Goal: Transaction & Acquisition: Purchase product/service

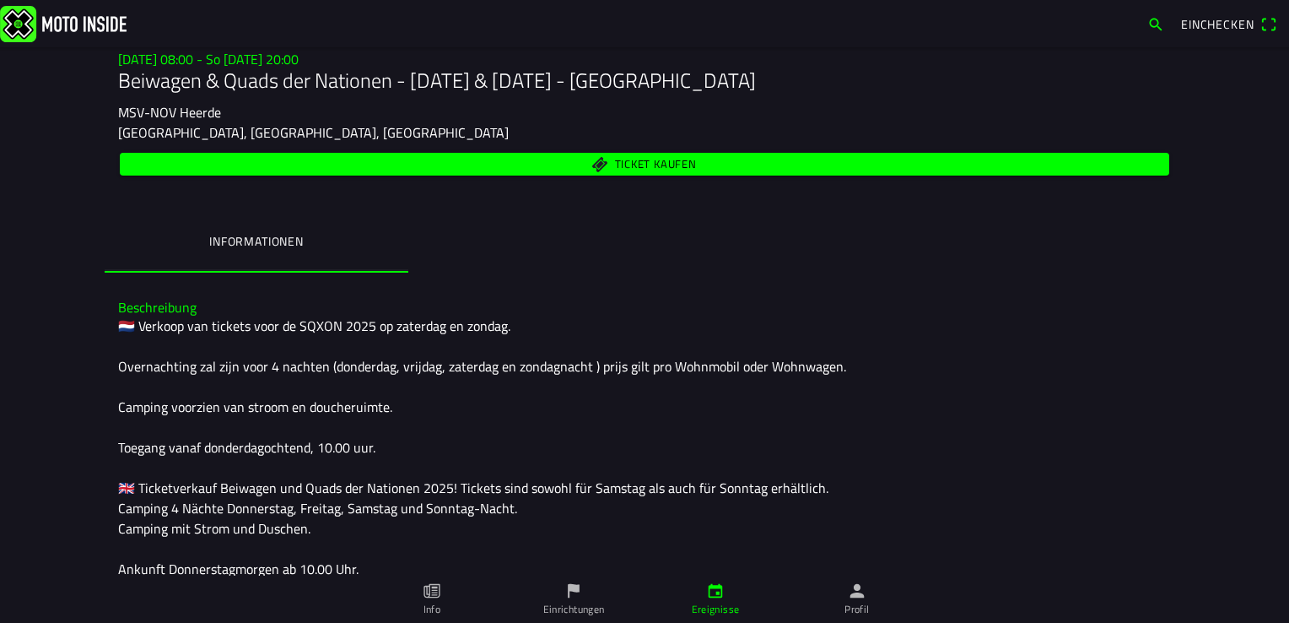
scroll to position [143, 0]
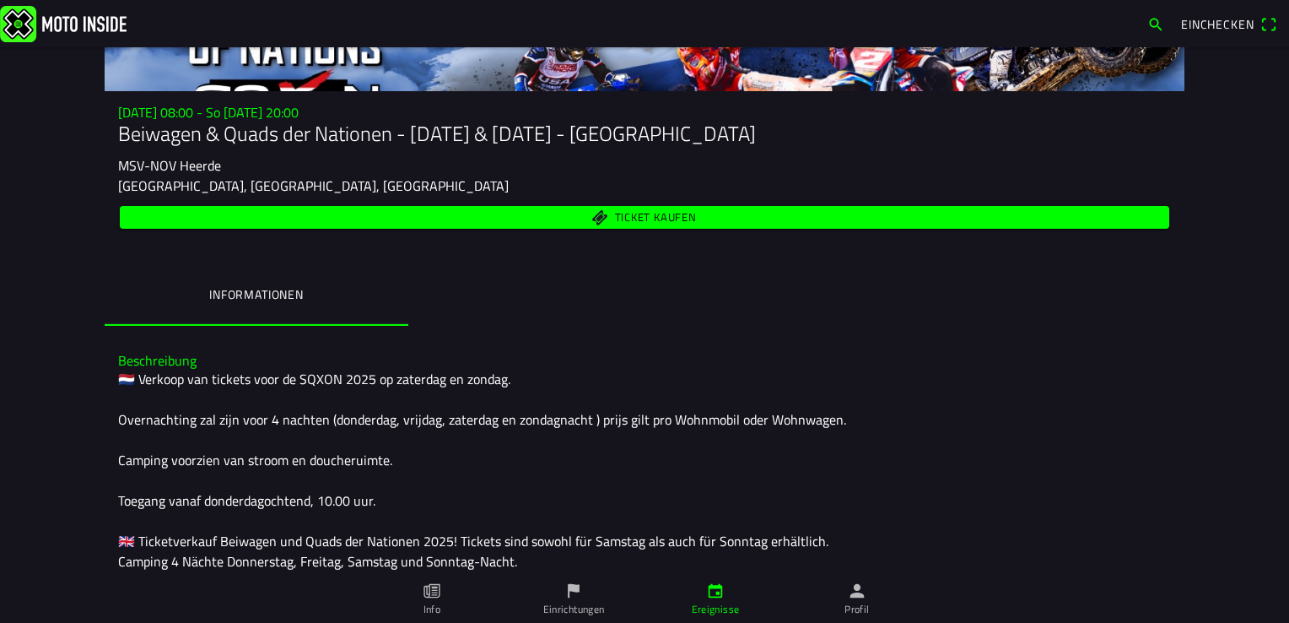
click at [631, 217] on span "Ticket kaufen" at bounding box center [656, 218] width 82 height 11
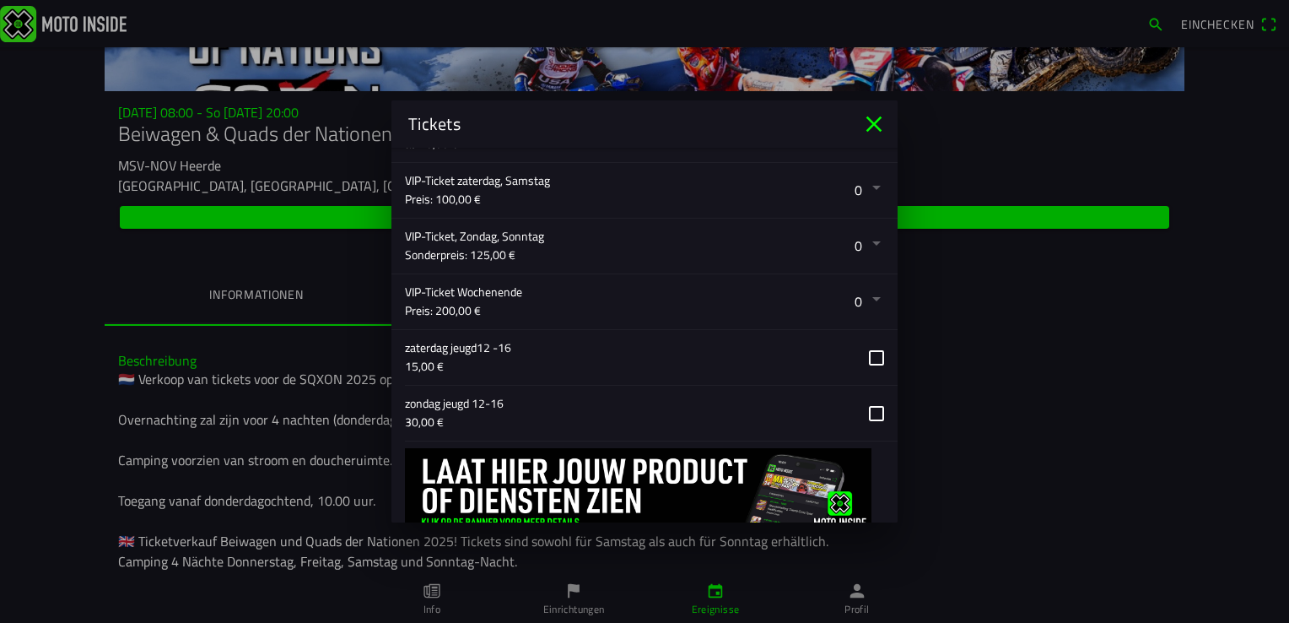
scroll to position [580, 0]
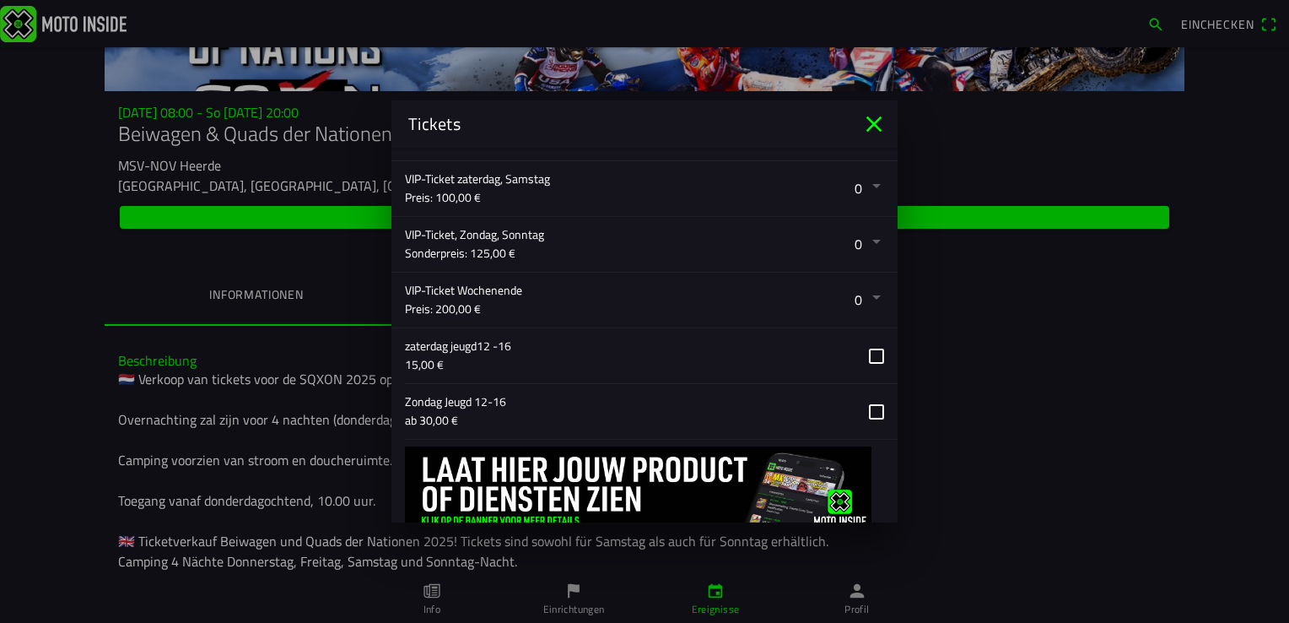
click at [862, 404] on button "button" at bounding box center [651, 411] width 493 height 55
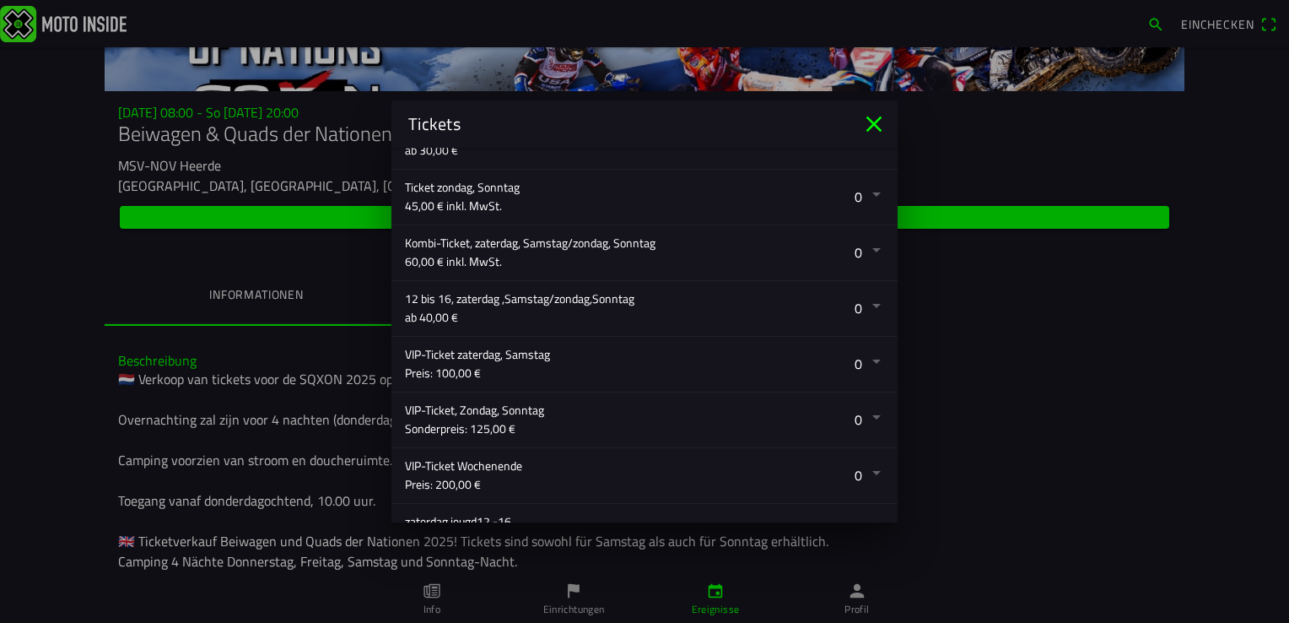
scroll to position [402, 0]
click at [863, 197] on button "button" at bounding box center [651, 199] width 493 height 55
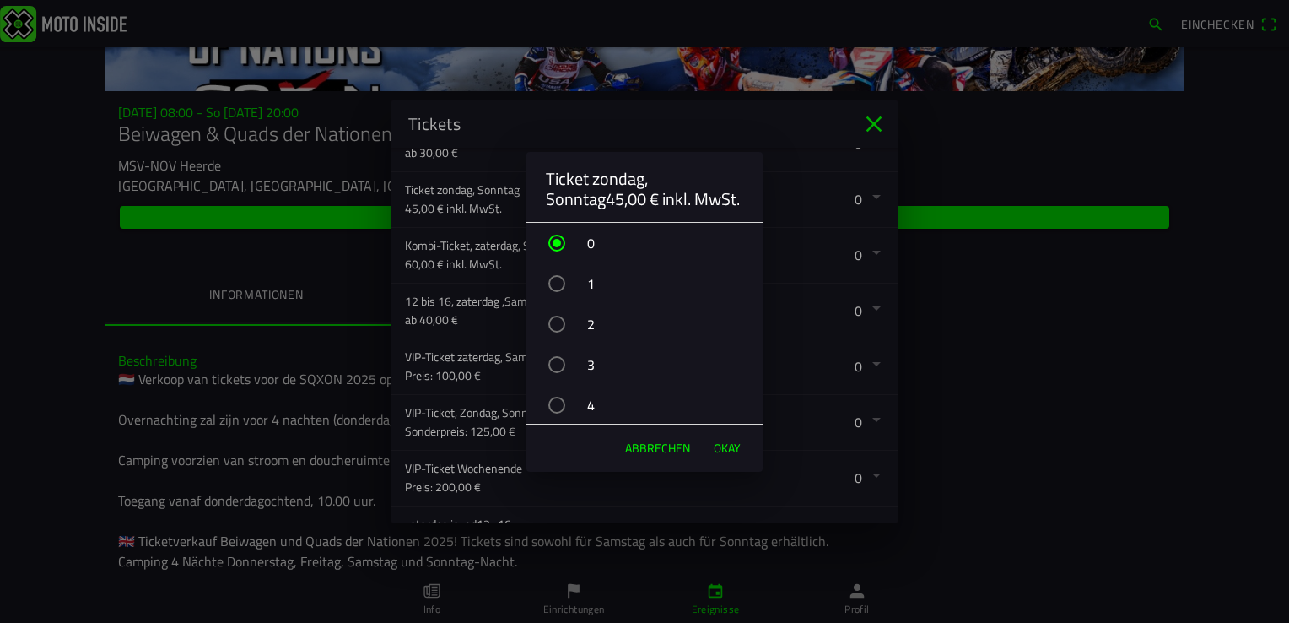
click at [556, 326] on div "button" at bounding box center [556, 324] width 17 height 17
click at [721, 440] on span "OKAY" at bounding box center [727, 448] width 27 height 17
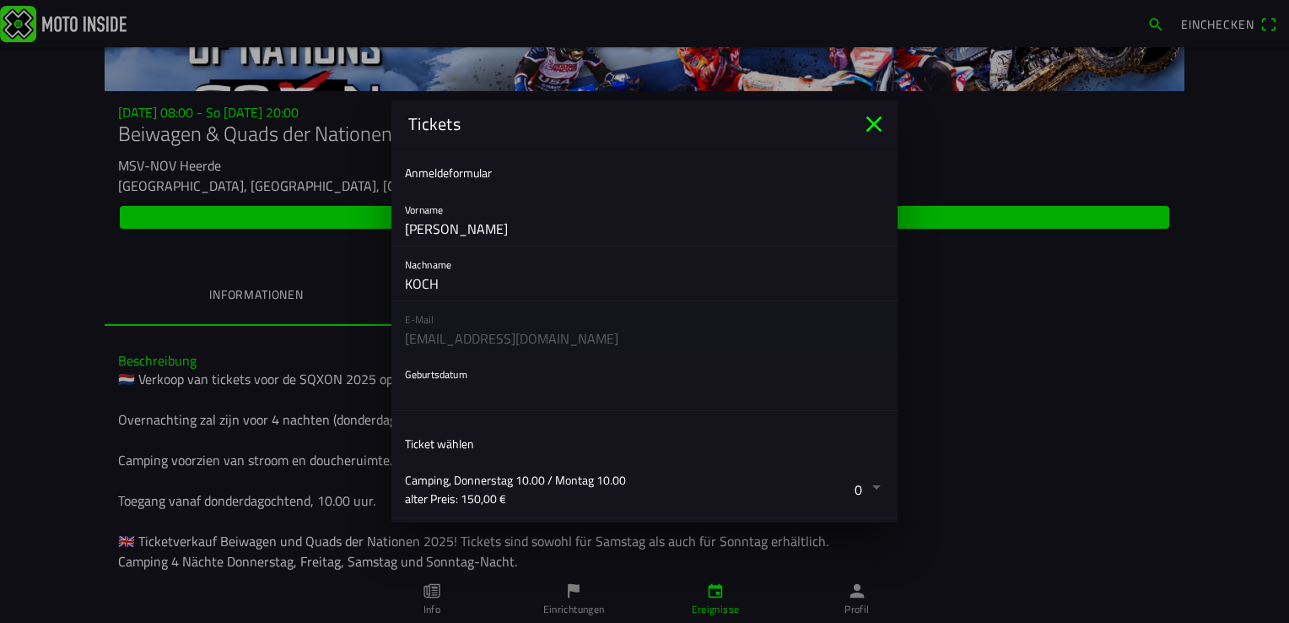
scroll to position [0, 0]
click at [471, 330] on div "E-Mail [EMAIL_ADDRESS][DOMAIN_NAME]" at bounding box center [644, 329] width 506 height 55
click at [461, 384] on button "button" at bounding box center [651, 384] width 493 height 54
drag, startPoint x: 888, startPoint y: 255, endPoint x: 894, endPoint y: 280, distance: 26.2
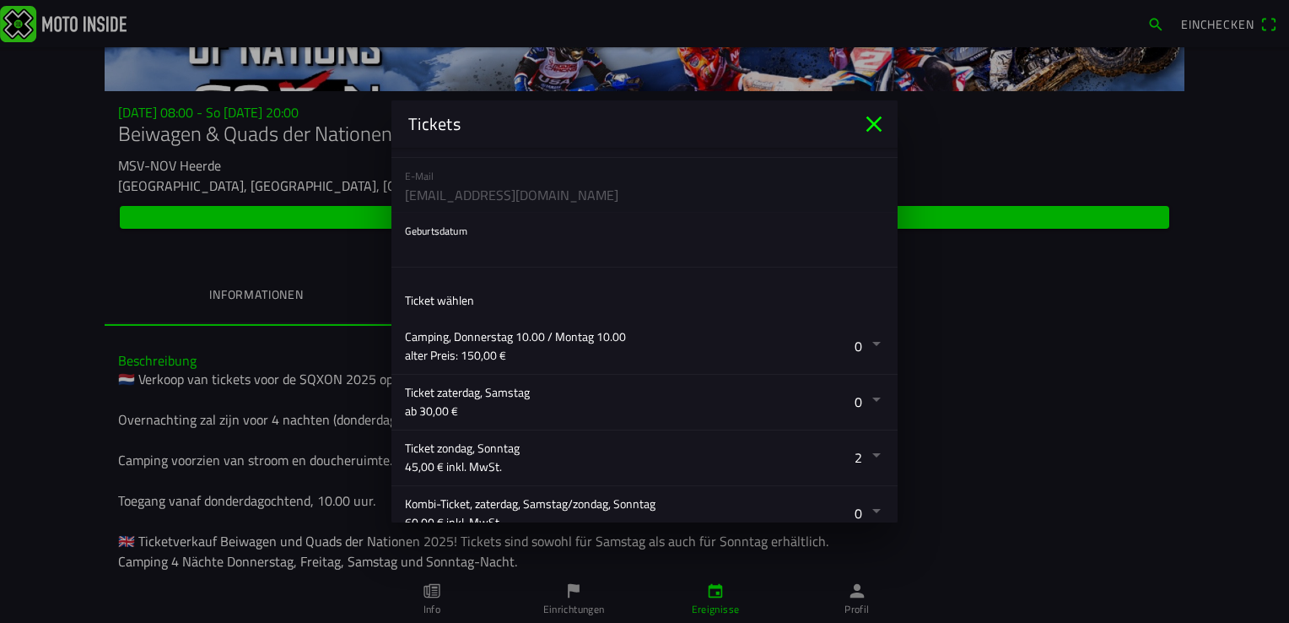
scroll to position [154, 0]
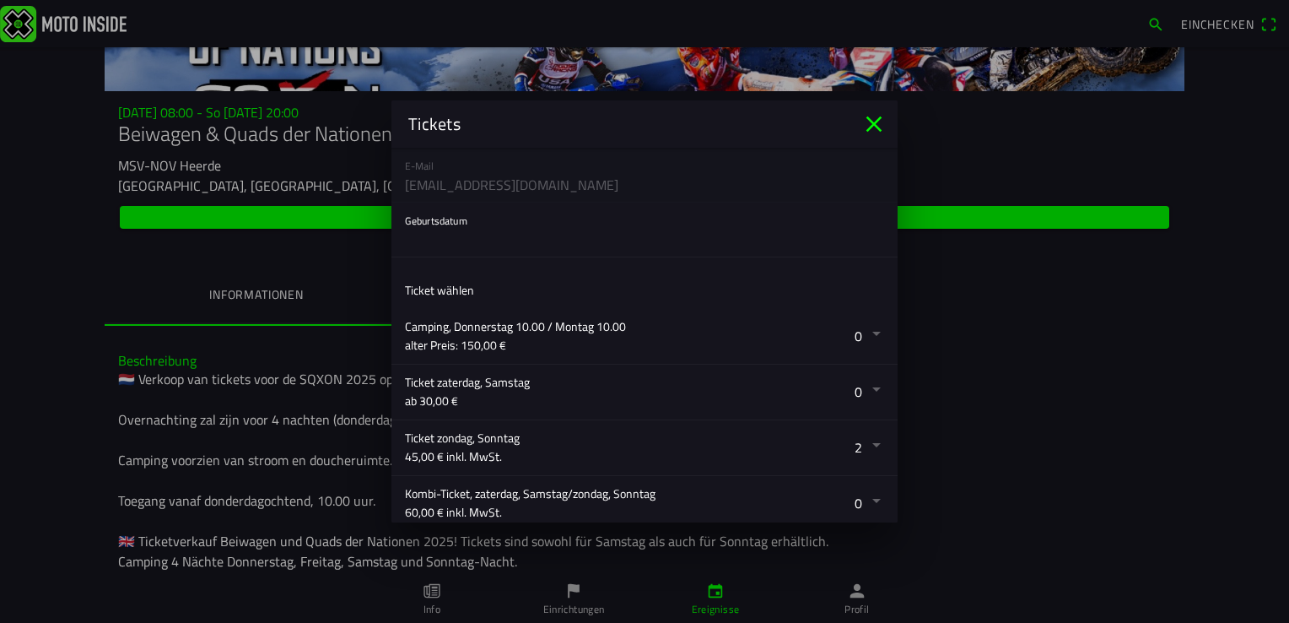
click at [452, 166] on div "E-Mail [EMAIL_ADDRESS][DOMAIN_NAME]" at bounding box center [644, 175] width 506 height 55
click at [451, 177] on div "E-Mail [EMAIL_ADDRESS][DOMAIN_NAME]" at bounding box center [644, 175] width 506 height 55
click at [450, 239] on button "button" at bounding box center [651, 229] width 493 height 54
drag, startPoint x: 1282, startPoint y: 195, endPoint x: 1292, endPoint y: 272, distance: 77.3
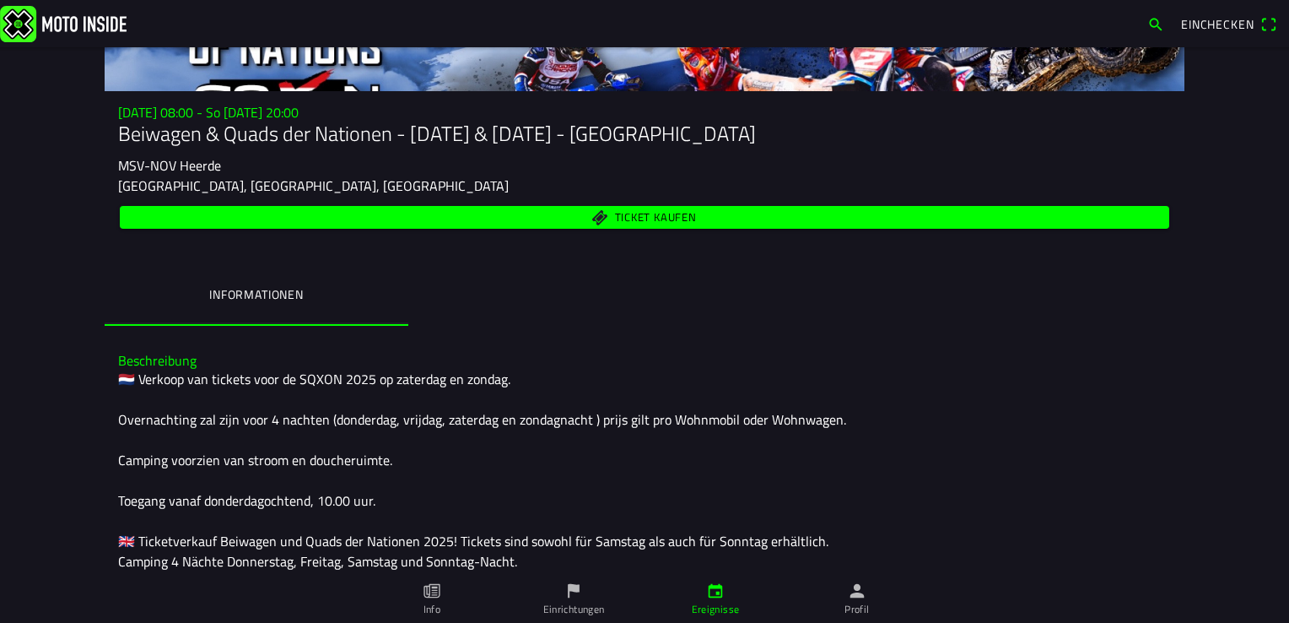
drag, startPoint x: 1282, startPoint y: 275, endPoint x: 1282, endPoint y: 317, distance: 42.2
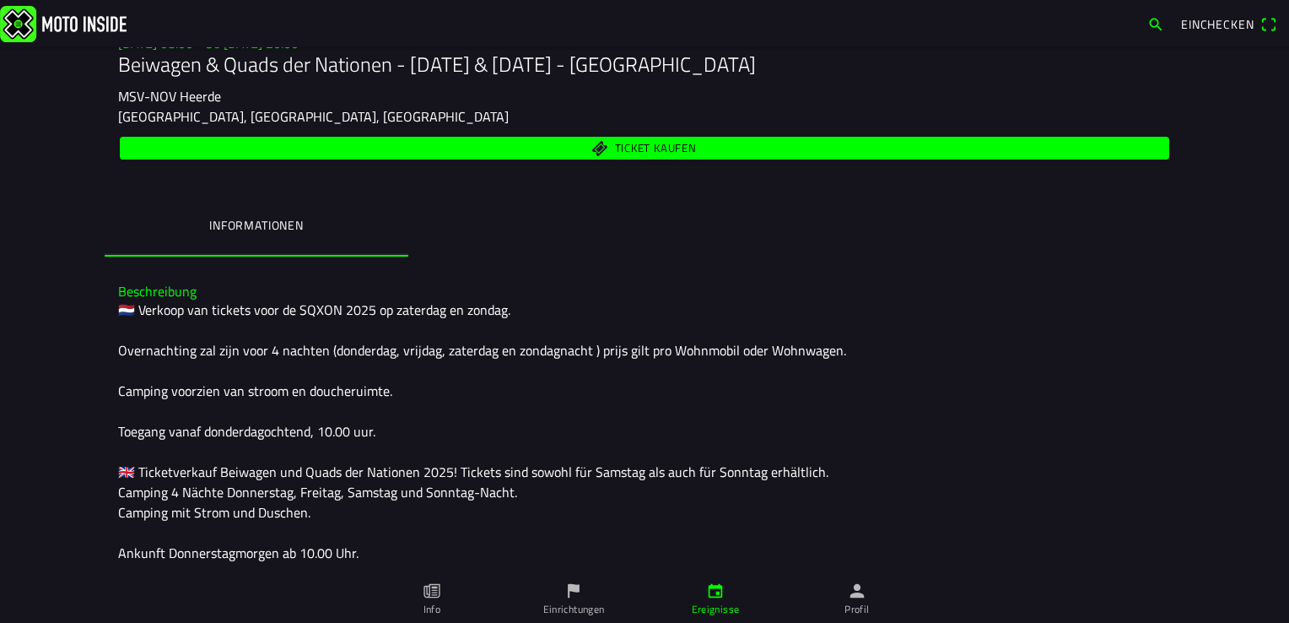
scroll to position [223, 0]
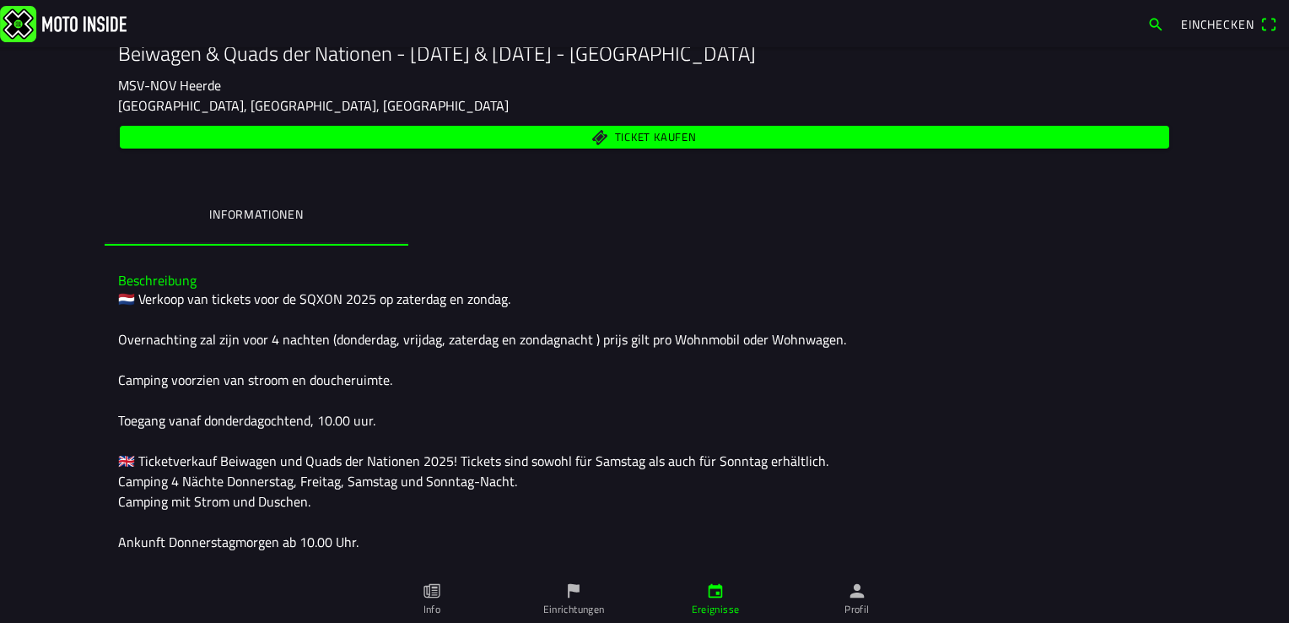
click at [634, 133] on span "Ticket kaufen" at bounding box center [656, 137] width 82 height 11
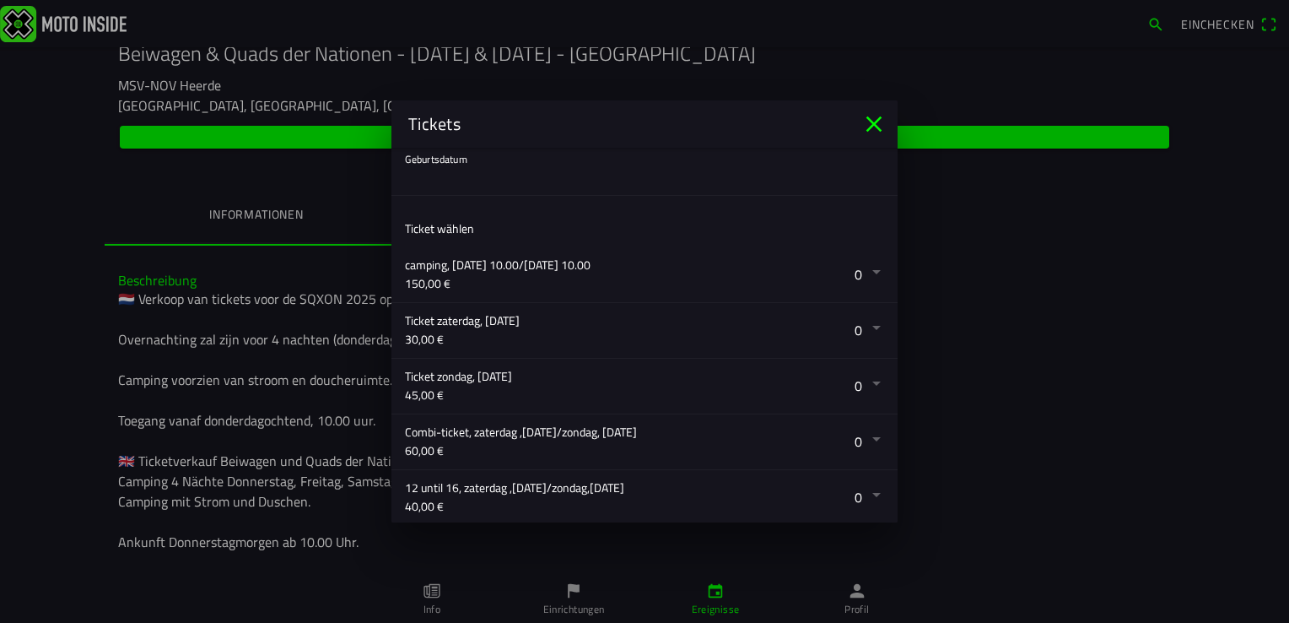
scroll to position [220, 0]
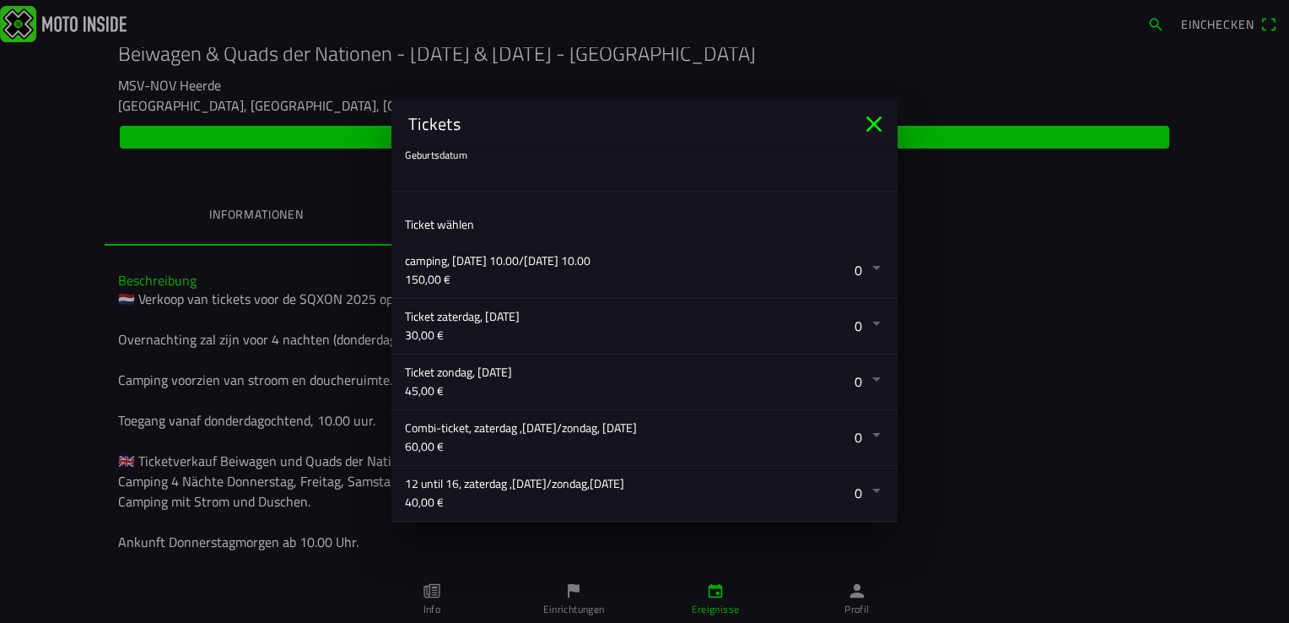
click at [427, 165] on button "button" at bounding box center [651, 164] width 493 height 54
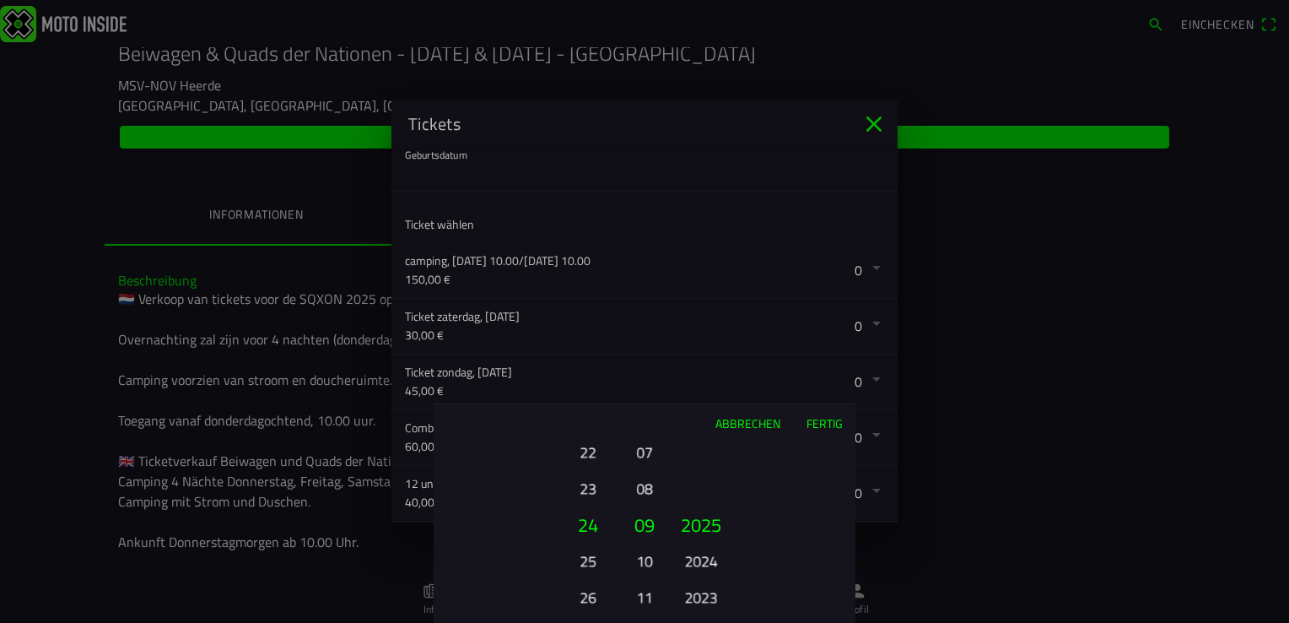
click at [839, 562] on ion-picker-column "2025 2024 2023 2022 2021 2020 2019 2018 2017 2016 2015 2014 2013 2012 2011 2010…" at bounding box center [761, 531] width 190 height 181
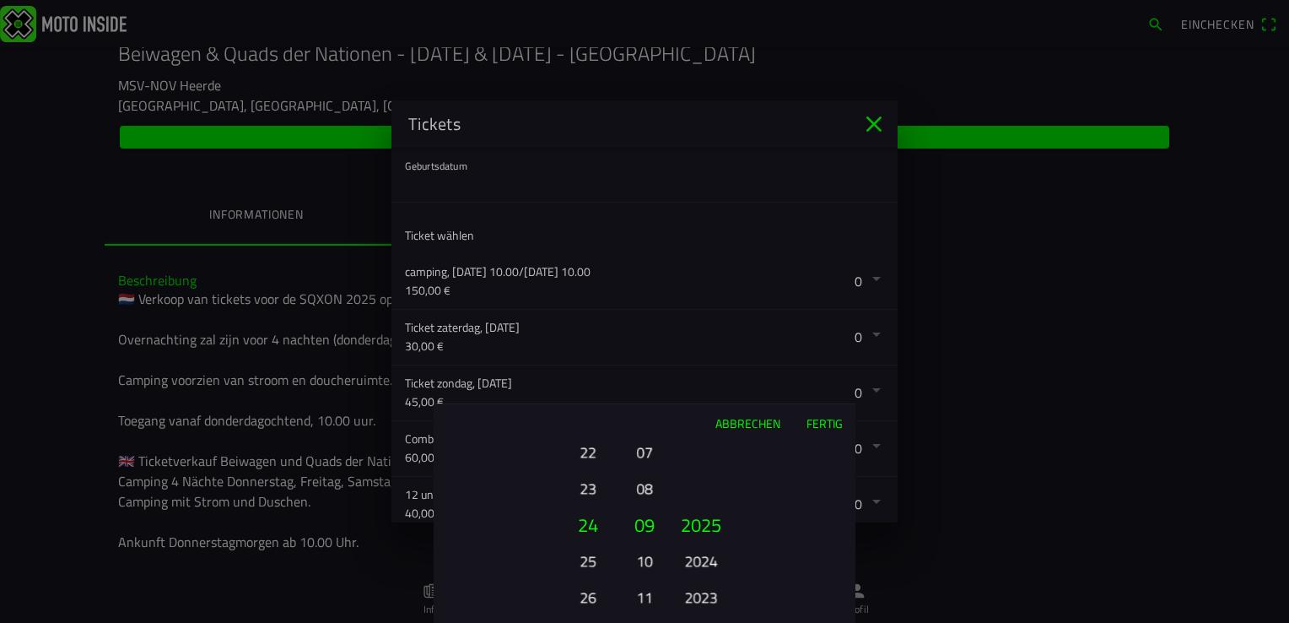
scroll to position [208, 0]
drag, startPoint x: 731, startPoint y: 525, endPoint x: 761, endPoint y: 295, distance: 231.4
click at [761, 295] on ion-picker "Abbrechen Fertig 01 02 03 04 05 06 07 08 09 10 11 12 13 14 15 16 17 18 19 20 21…" at bounding box center [644, 311] width 1289 height 623
drag, startPoint x: 764, startPoint y: 556, endPoint x: 779, endPoint y: 269, distance: 287.3
click at [779, 269] on ion-picker "Abbrechen Fertig 01 02 03 04 05 06 07 08 09 10 11 12 13 14 15 16 17 18 19 20 21…" at bounding box center [644, 311] width 1289 height 623
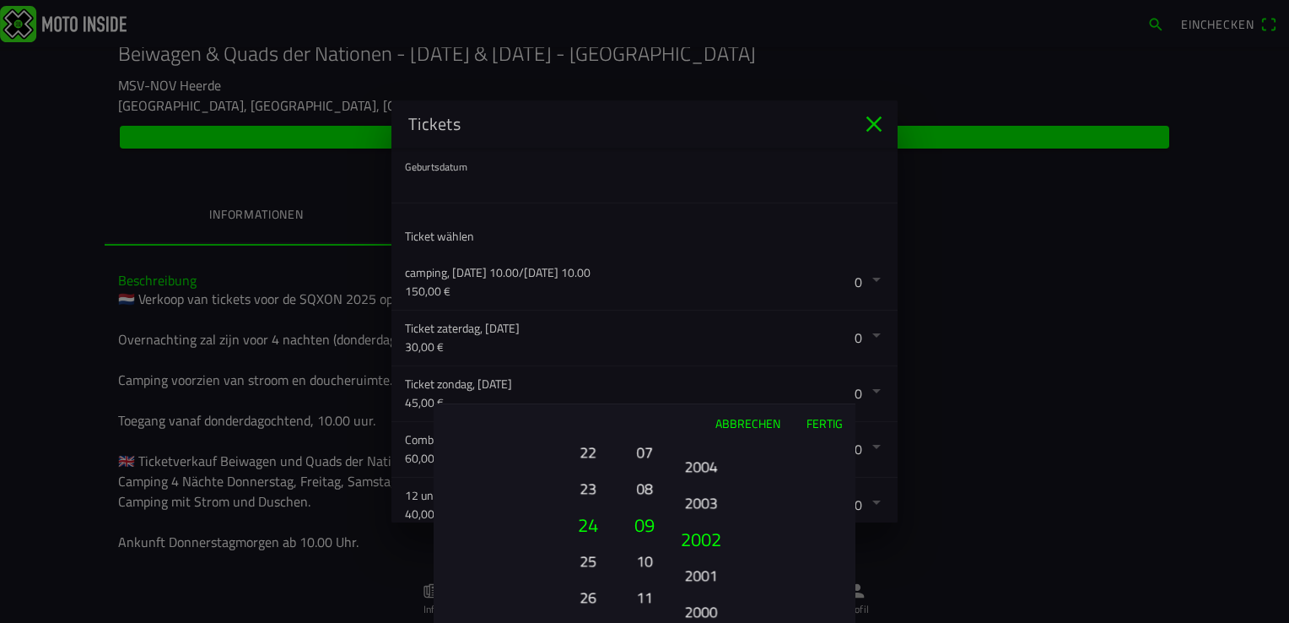
drag, startPoint x: 780, startPoint y: 548, endPoint x: 796, endPoint y: 309, distance: 240.1
click at [796, 309] on ion-picker "Abbrechen Fertig 01 02 03 04 05 06 07 08 09 10 11 12 13 14 15 16 17 18 19 20 21…" at bounding box center [644, 311] width 1289 height 623
drag, startPoint x: 785, startPoint y: 447, endPoint x: 800, endPoint y: 302, distance: 145.9
click at [800, 302] on ion-picker "Abbrechen Fertig 01 02 03 04 05 06 07 08 09 10 11 12 13 14 15 16 17 18 19 20 21…" at bounding box center [644, 311] width 1289 height 623
drag, startPoint x: 786, startPoint y: 544, endPoint x: 803, endPoint y: 283, distance: 261.2
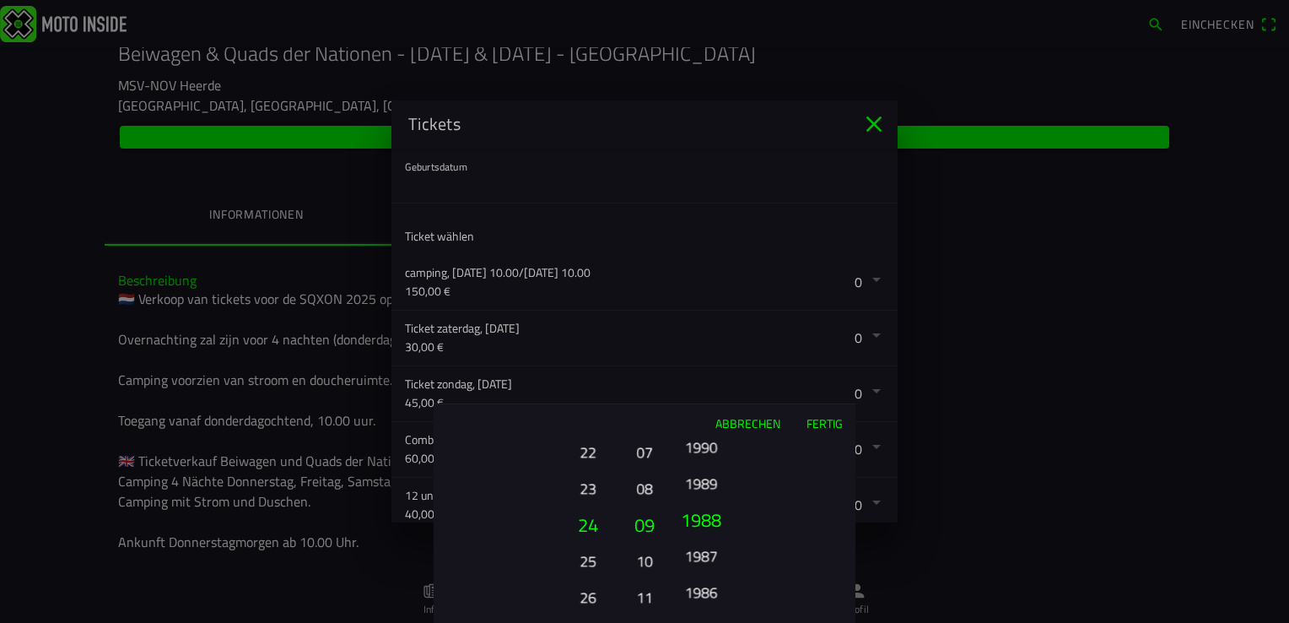
click at [803, 283] on ion-picker "Abbrechen Fertig 01 02 03 04 05 06 07 08 09 10 11 12 13 14 15 16 17 18 19 20 21…" at bounding box center [644, 311] width 1289 height 623
drag, startPoint x: 791, startPoint y: 544, endPoint x: 808, endPoint y: 322, distance: 222.5
click at [808, 322] on ion-picker "Abbrechen Fertig 01 02 03 04 05 06 07 08 09 10 11 12 13 14 15 16 17 18 19 20 21…" at bounding box center [644, 311] width 1289 height 623
drag, startPoint x: 801, startPoint y: 548, endPoint x: 805, endPoint y: 437, distance: 111.4
click at [805, 437] on div "Abbrechen Fertig 01 02 03 04 05 06 07 08 09 10 11 12 13 14 15 16 17 18 19 20 21…" at bounding box center [645, 512] width 422 height 219
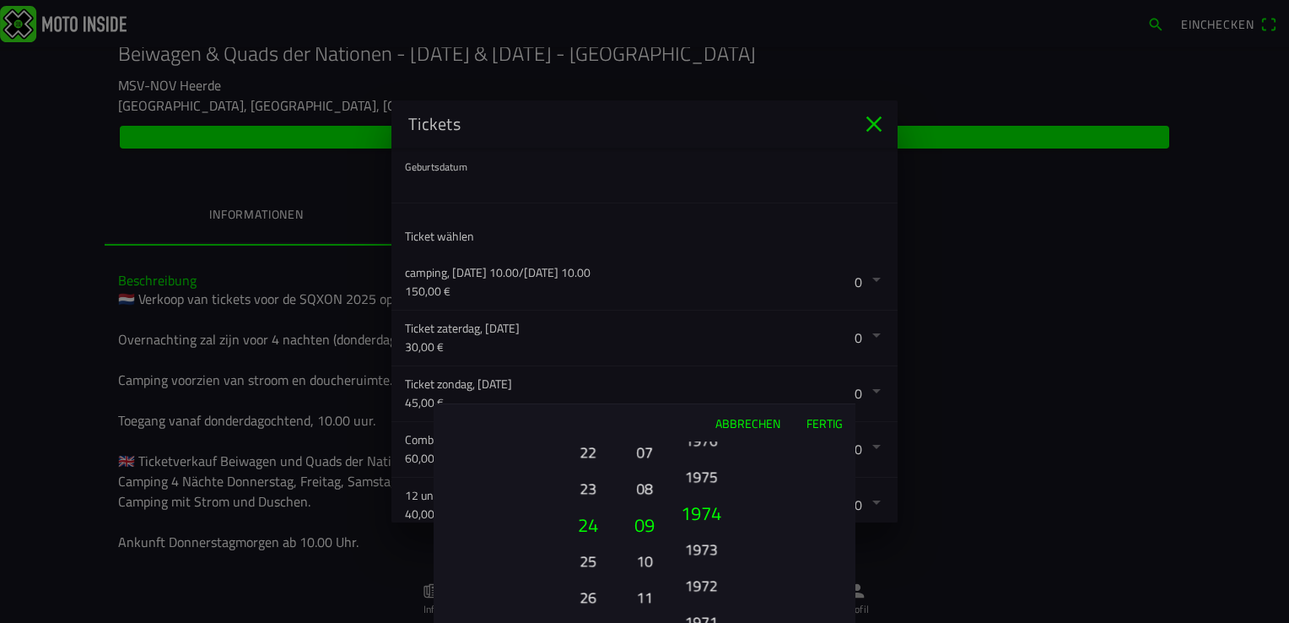
drag, startPoint x: 784, startPoint y: 550, endPoint x: 791, endPoint y: 466, distance: 84.6
click at [791, 466] on ion-picker-column "2025 2024 2023 2022 2021 2020 2019 2018 2017 2016 2015 2014 2013 2012 2011 2010…" at bounding box center [761, 531] width 190 height 181
click at [709, 559] on button "1972" at bounding box center [700, 561] width 46 height 30
click at [599, 525] on button "24" at bounding box center [587, 524] width 57 height 36
click at [591, 524] on button "24" at bounding box center [587, 524] width 57 height 36
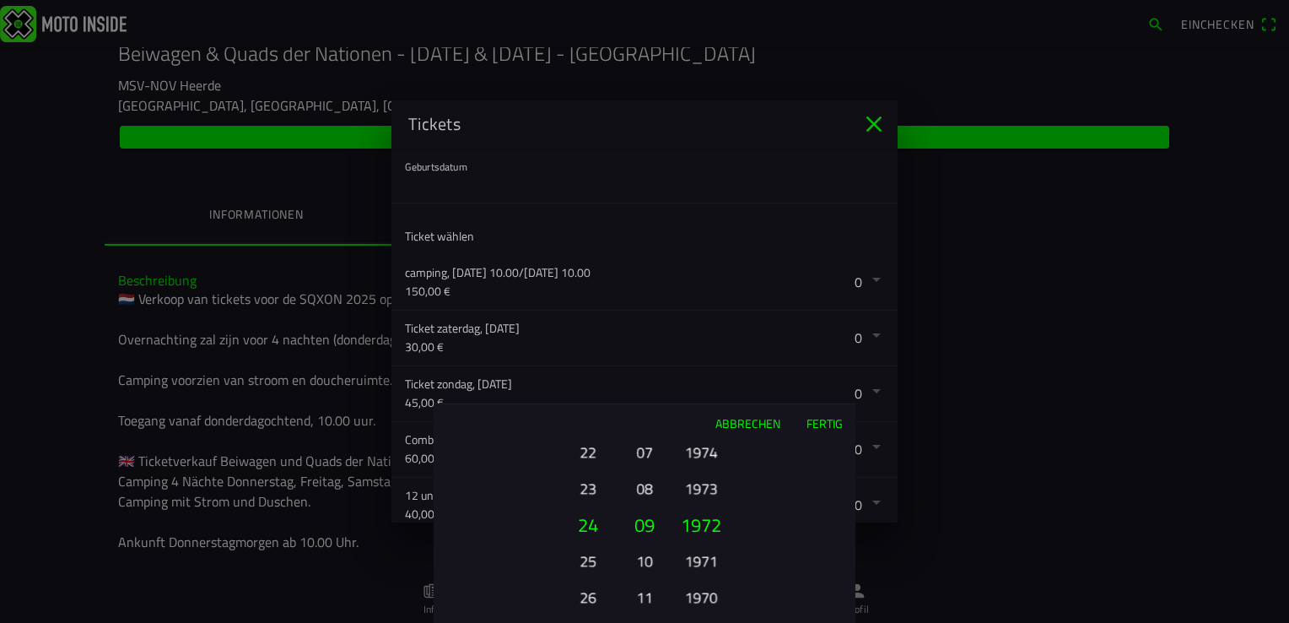
click at [584, 525] on button "24" at bounding box center [587, 524] width 57 height 36
click at [591, 526] on button "24" at bounding box center [587, 524] width 57 height 36
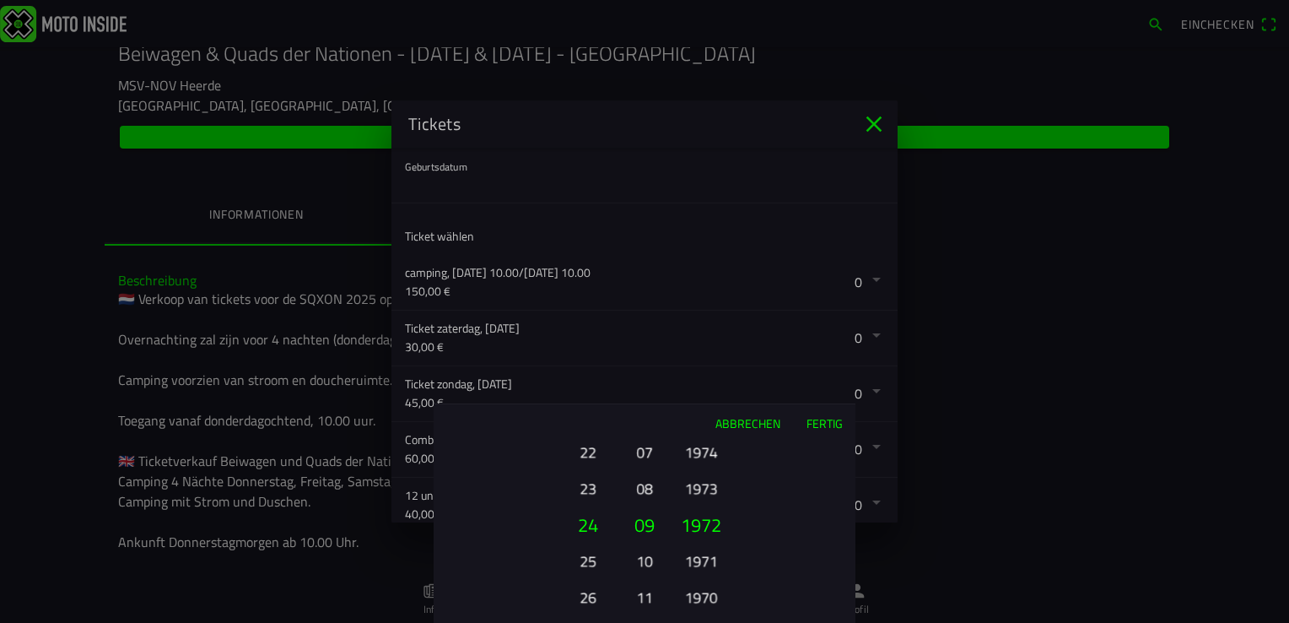
click at [591, 526] on button "24" at bounding box center [587, 524] width 57 height 36
click at [648, 527] on button "09" at bounding box center [644, 524] width 29 height 36
drag, startPoint x: 587, startPoint y: 483, endPoint x: 573, endPoint y: 542, distance: 60.0
click at [573, 542] on button "23" at bounding box center [587, 547] width 46 height 30
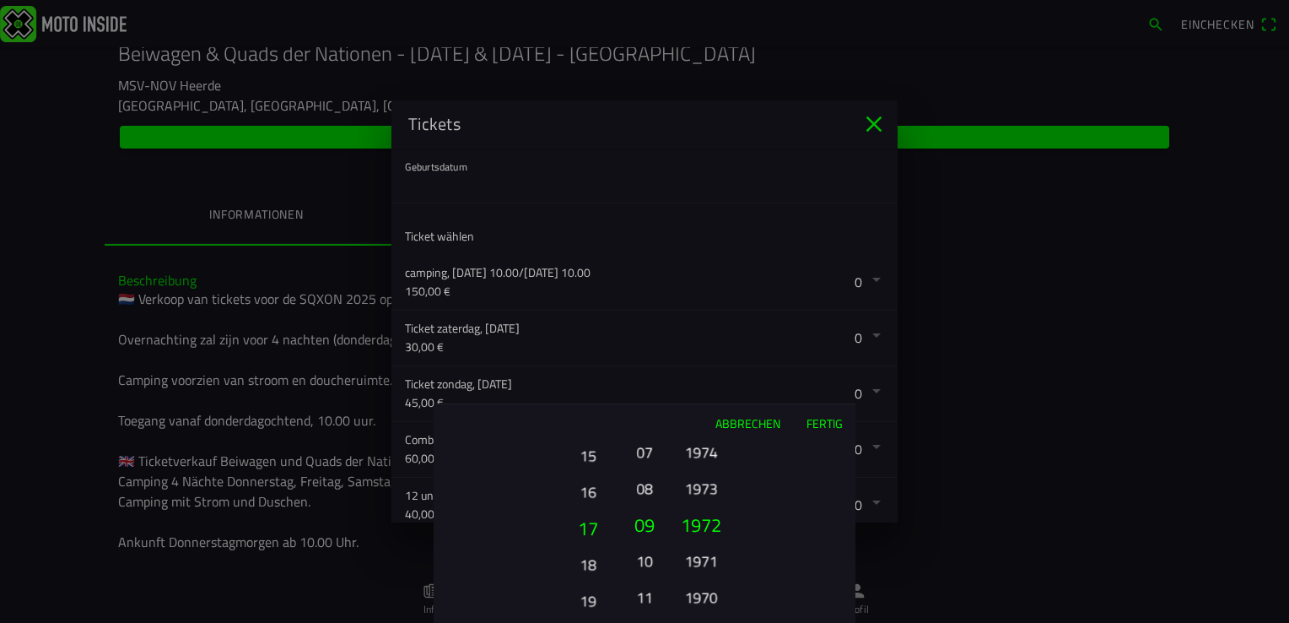
drag, startPoint x: 588, startPoint y: 447, endPoint x: 591, endPoint y: 565, distance: 118.2
click at [591, 565] on button "18" at bounding box center [587, 564] width 46 height 30
drag, startPoint x: 593, startPoint y: 457, endPoint x: 592, endPoint y: 576, distance: 119.0
click at [592, 576] on button "15" at bounding box center [587, 565] width 46 height 30
drag, startPoint x: 592, startPoint y: 494, endPoint x: 591, endPoint y: 538, distance: 44.7
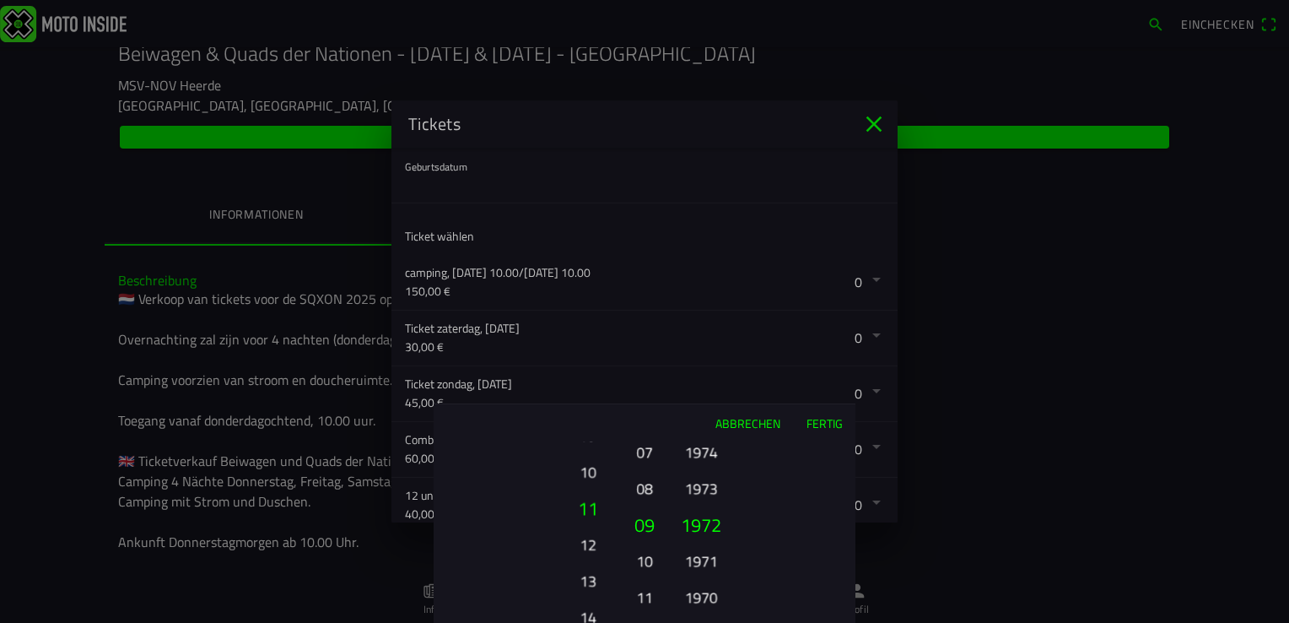
click at [591, 538] on button "12" at bounding box center [587, 544] width 46 height 30
click at [587, 445] on button "09" at bounding box center [587, 452] width 46 height 30
drag, startPoint x: 647, startPoint y: 464, endPoint x: 645, endPoint y: 542, distance: 77.7
click at [645, 541] on button "07" at bounding box center [644, 523] width 29 height 36
click at [641, 484] on button "05" at bounding box center [645, 488] width 24 height 30
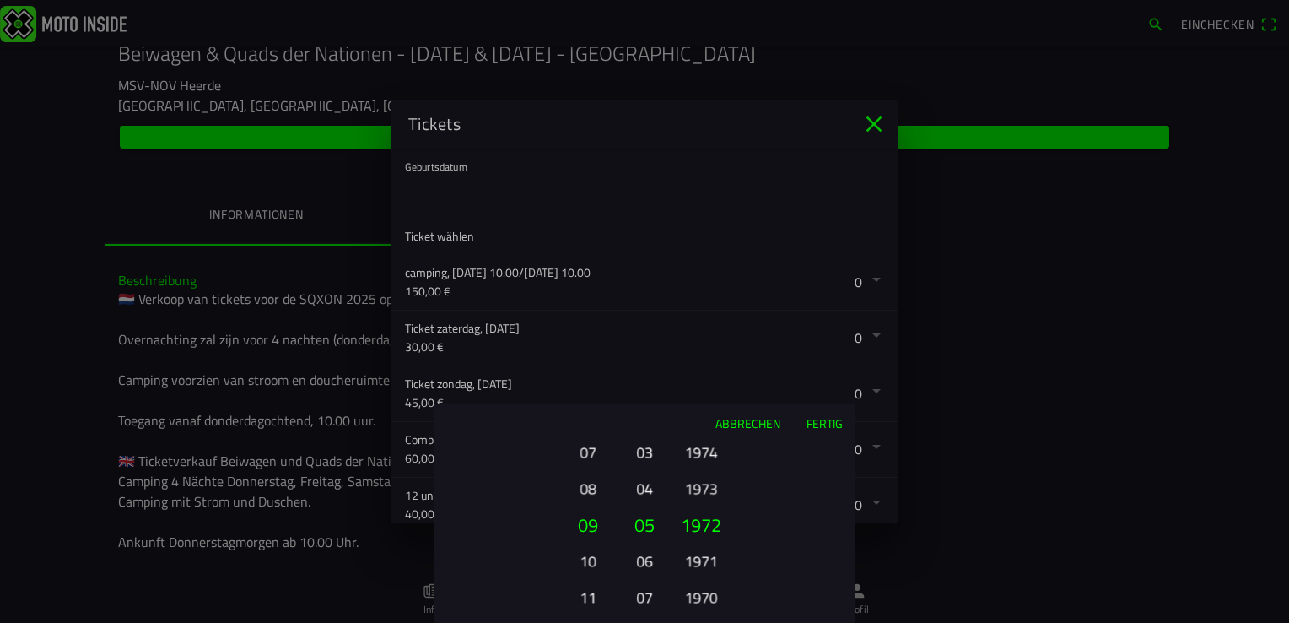
click at [813, 423] on button "Fertig" at bounding box center [824, 422] width 62 height 37
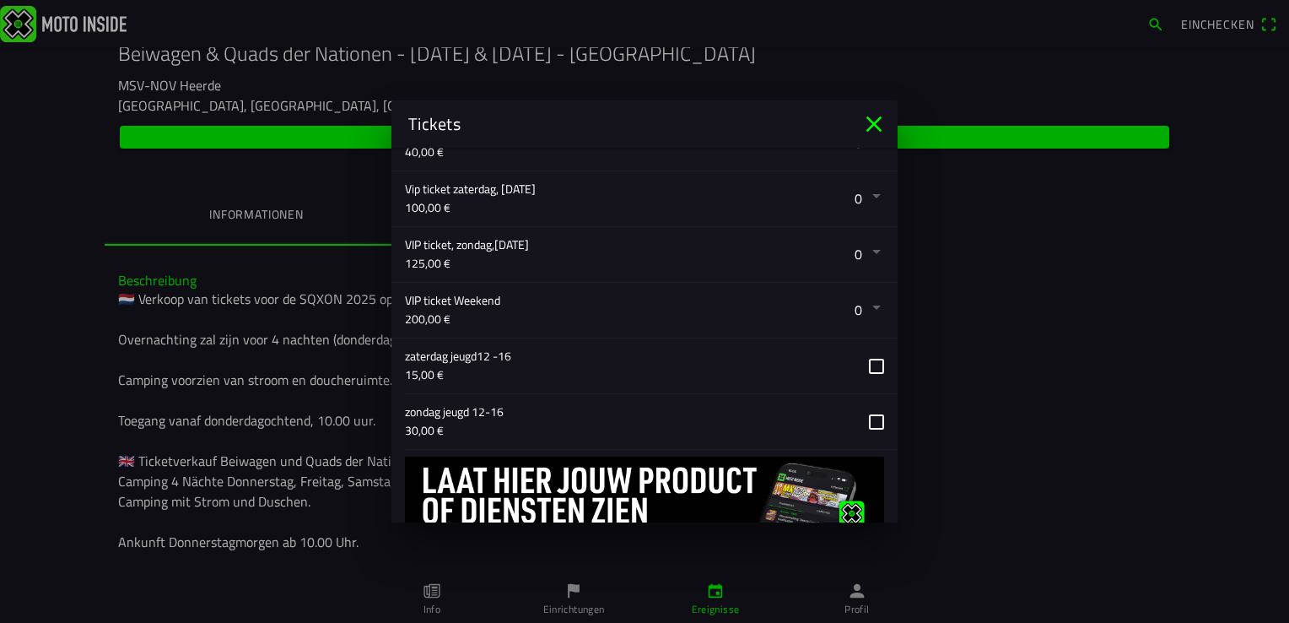
scroll to position [589, 0]
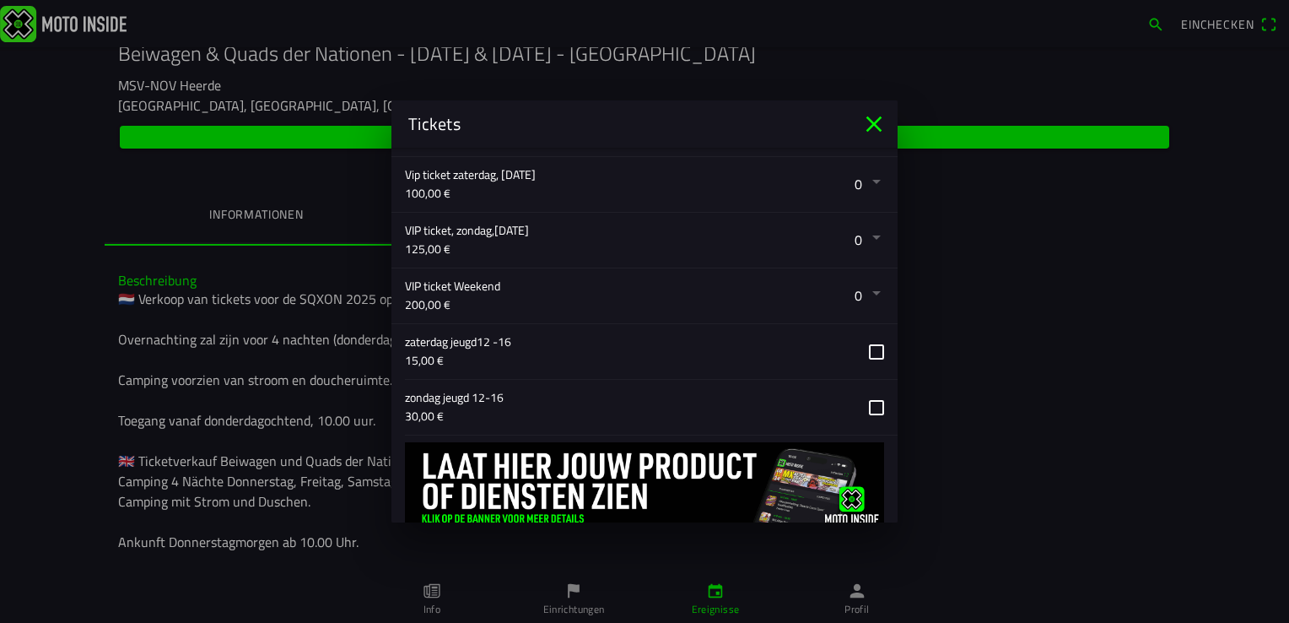
click at [862, 399] on button "button" at bounding box center [651, 407] width 493 height 55
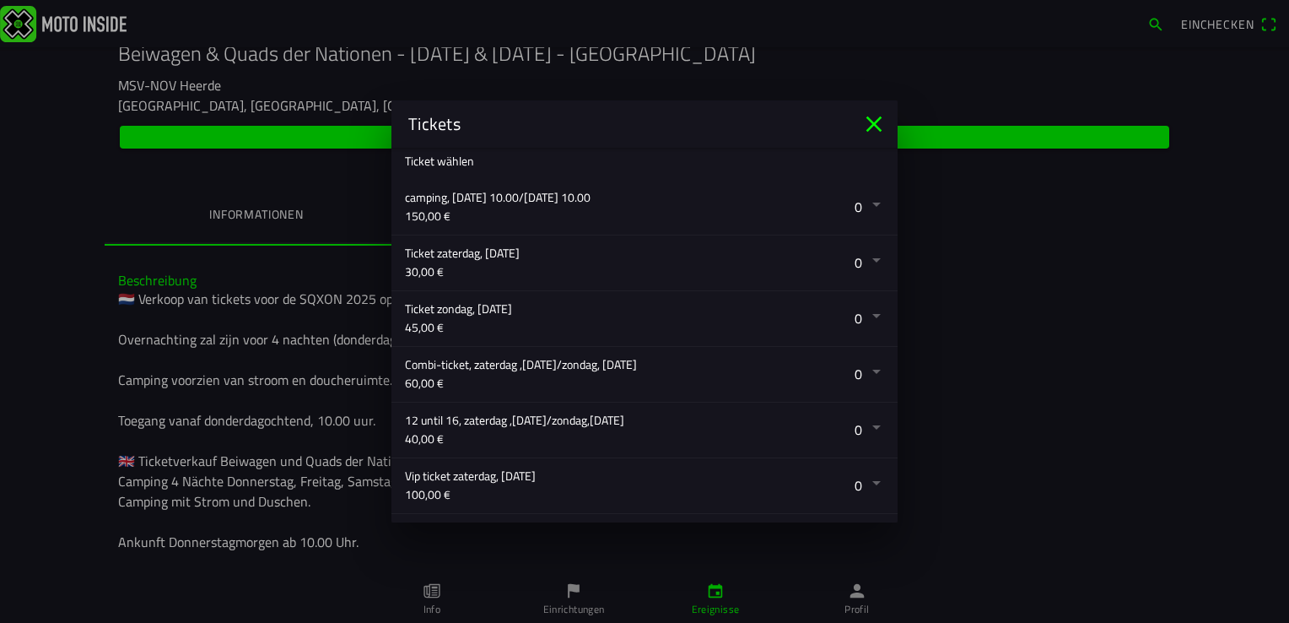
scroll to position [292, 0]
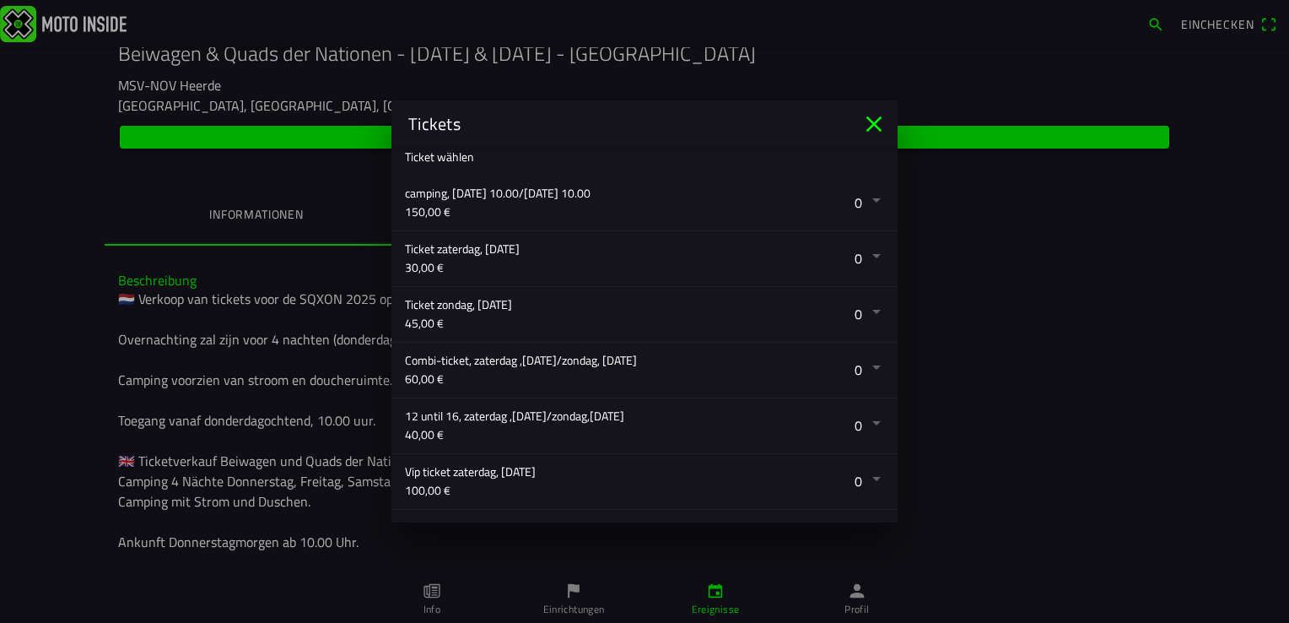
click at [863, 314] on button "button" at bounding box center [651, 314] width 493 height 55
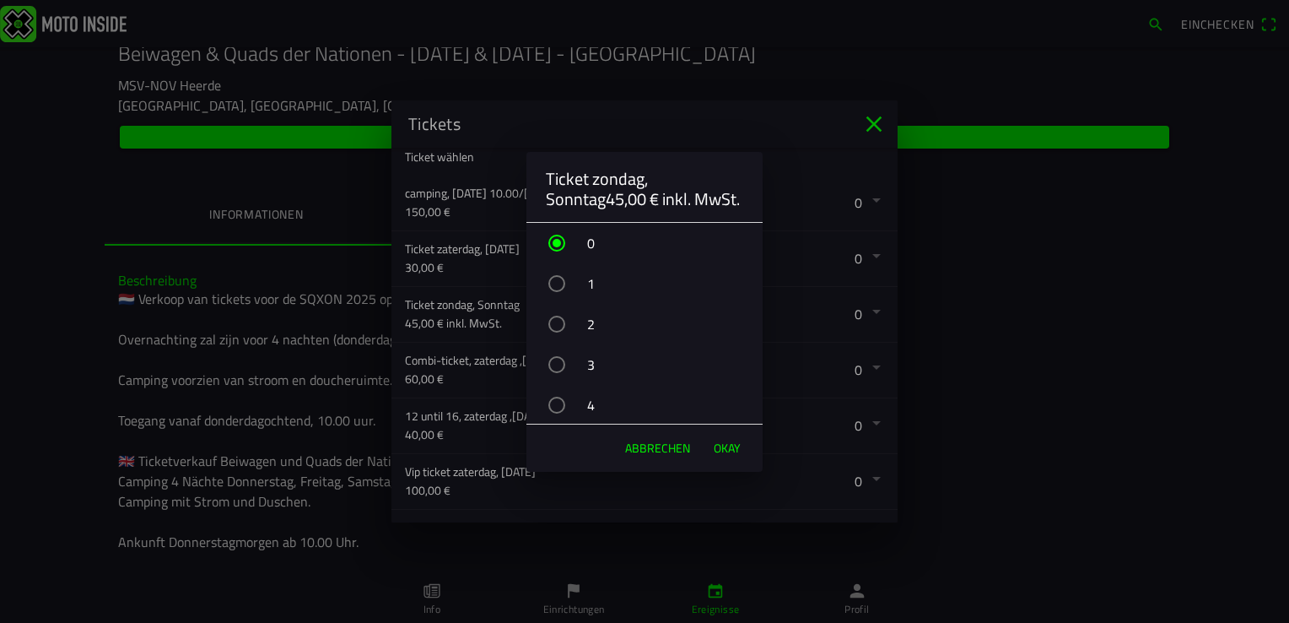
click at [557, 323] on div "button" at bounding box center [556, 324] width 17 height 17
click at [732, 448] on span "OKAY" at bounding box center [727, 448] width 27 height 17
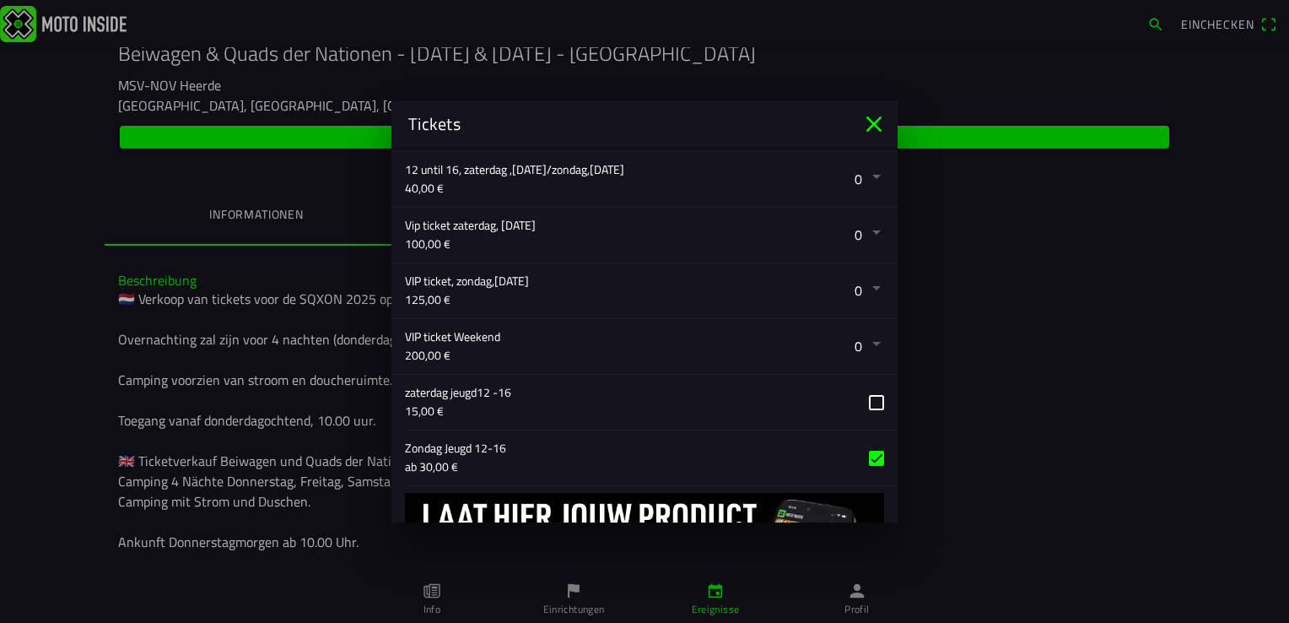
scroll to position [641, 0]
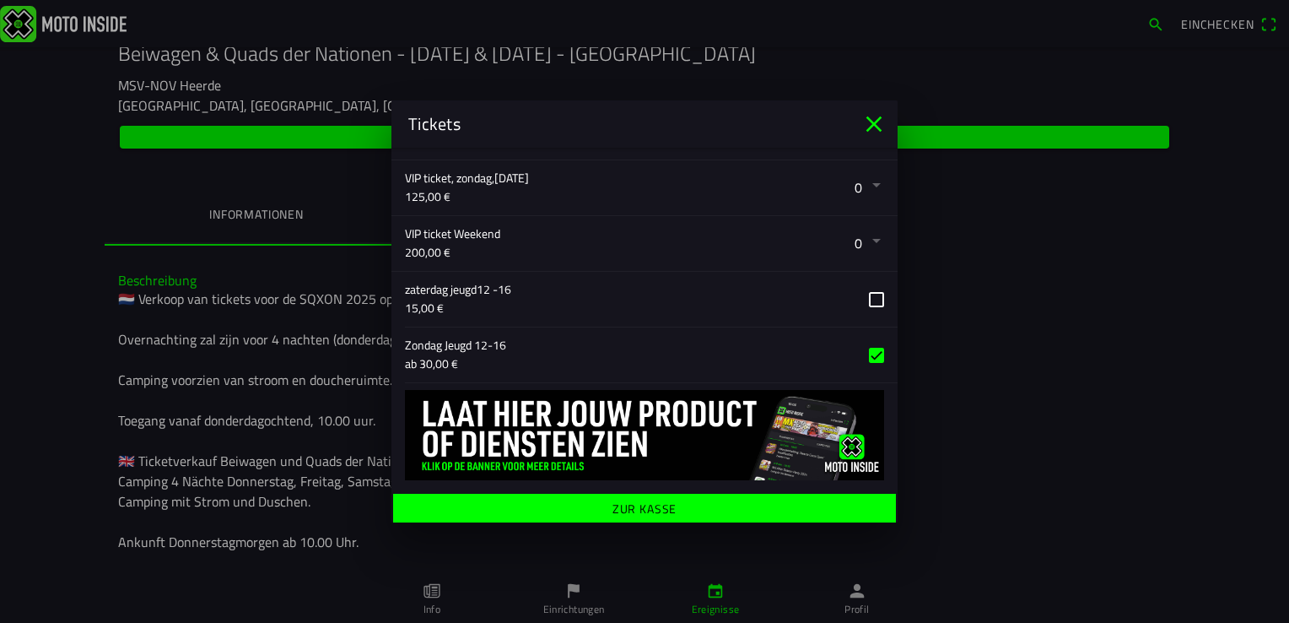
click at [651, 507] on ion-label "Zur Kasse" at bounding box center [645, 509] width 65 height 12
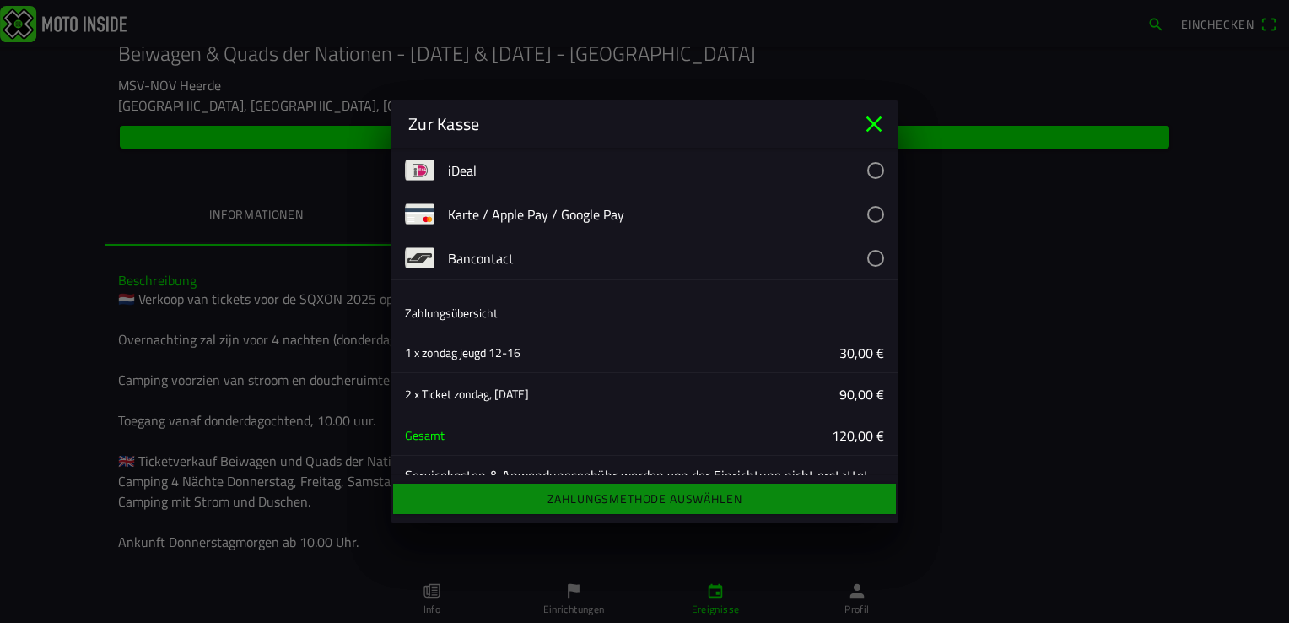
scroll to position [0, 0]
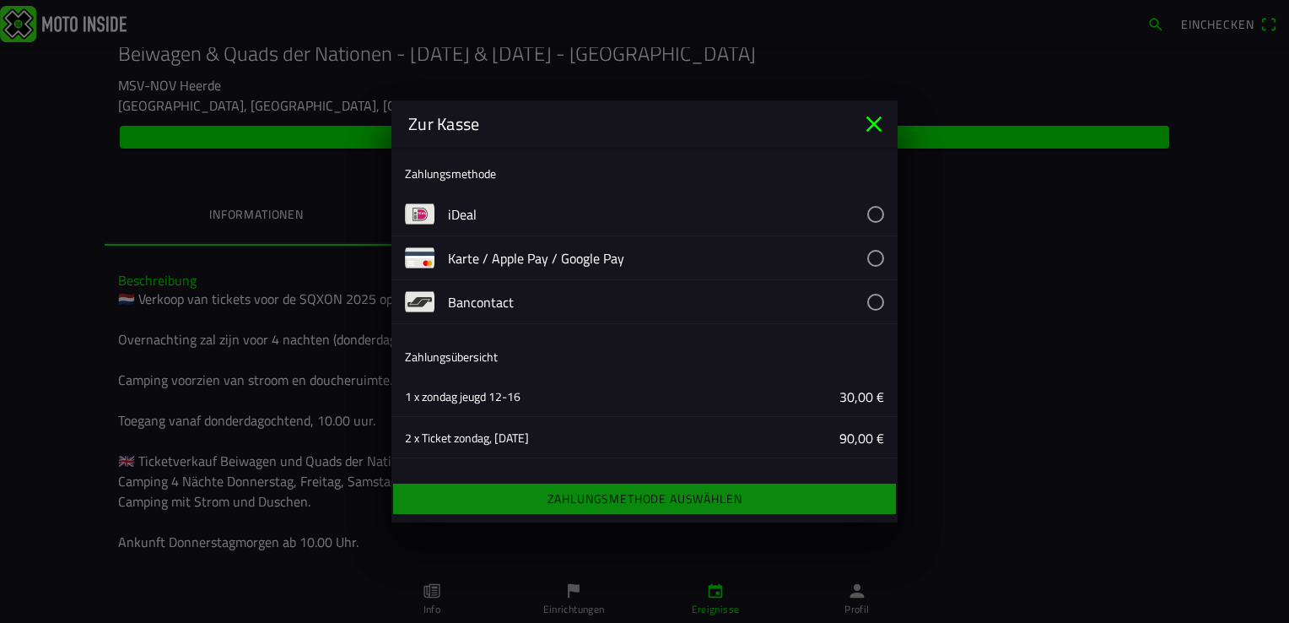
click at [870, 127] on icon "close" at bounding box center [874, 124] width 16 height 16
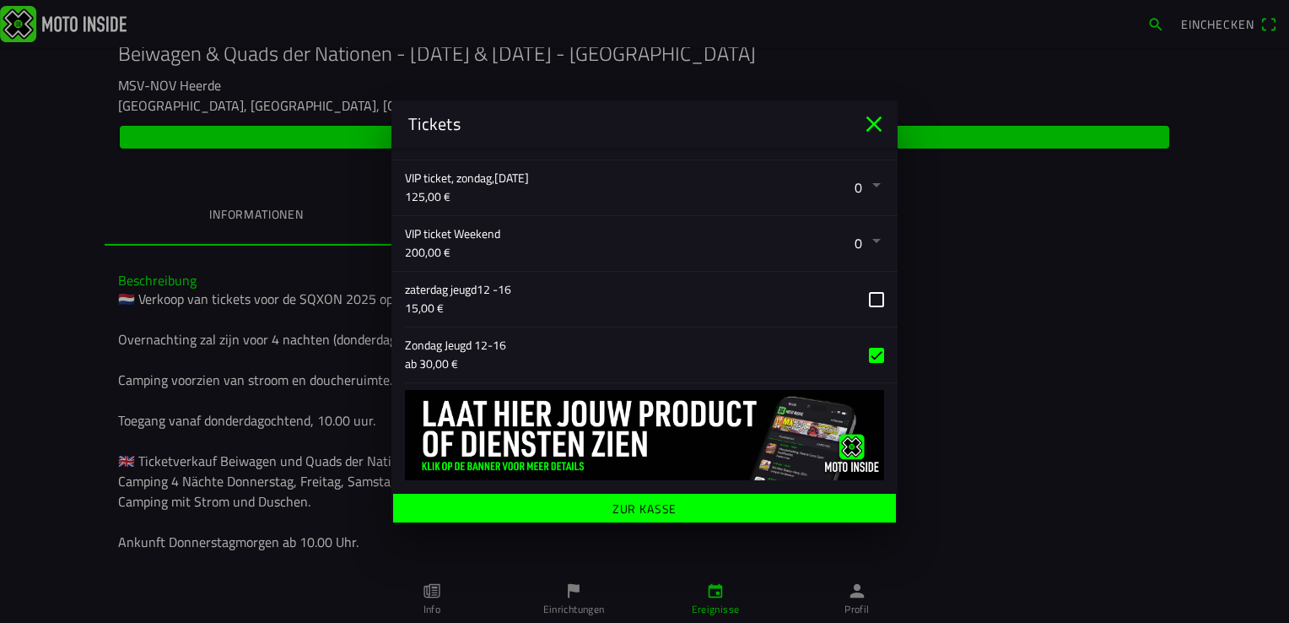
click at [867, 130] on icon "close" at bounding box center [874, 124] width 16 height 16
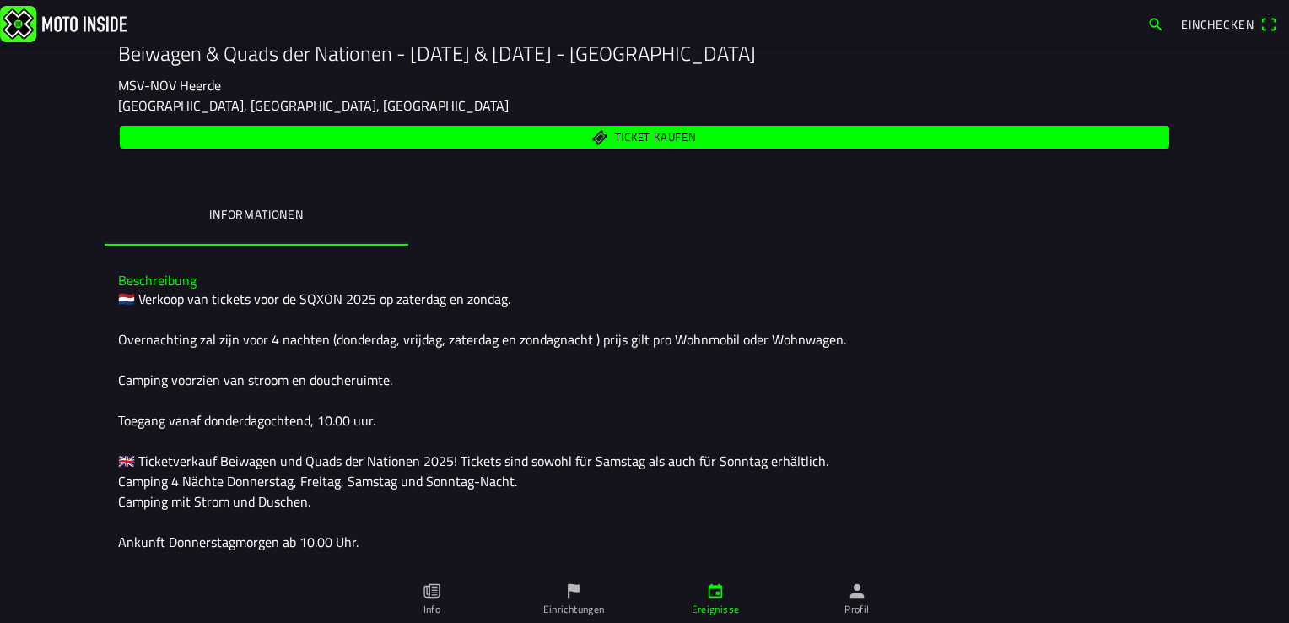
click at [758, 134] on span "Ticket kaufen" at bounding box center [645, 137] width 1030 height 23
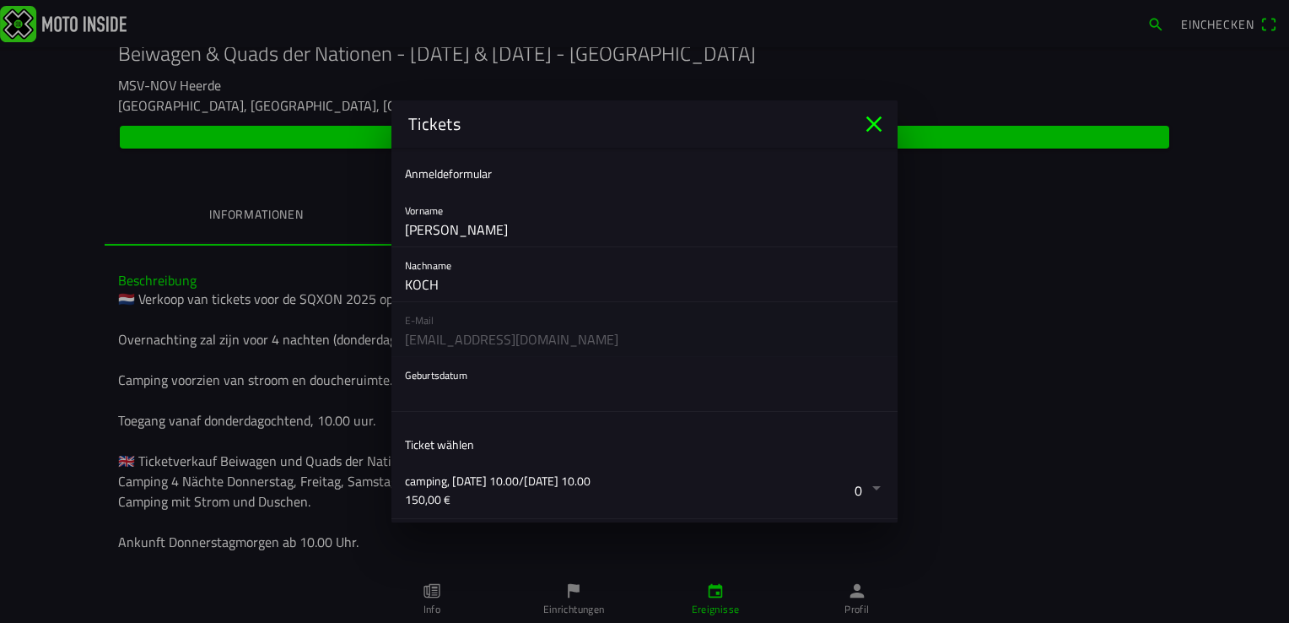
click at [874, 125] on icon "close" at bounding box center [874, 124] width 16 height 16
